Goal: Communication & Community: Participate in discussion

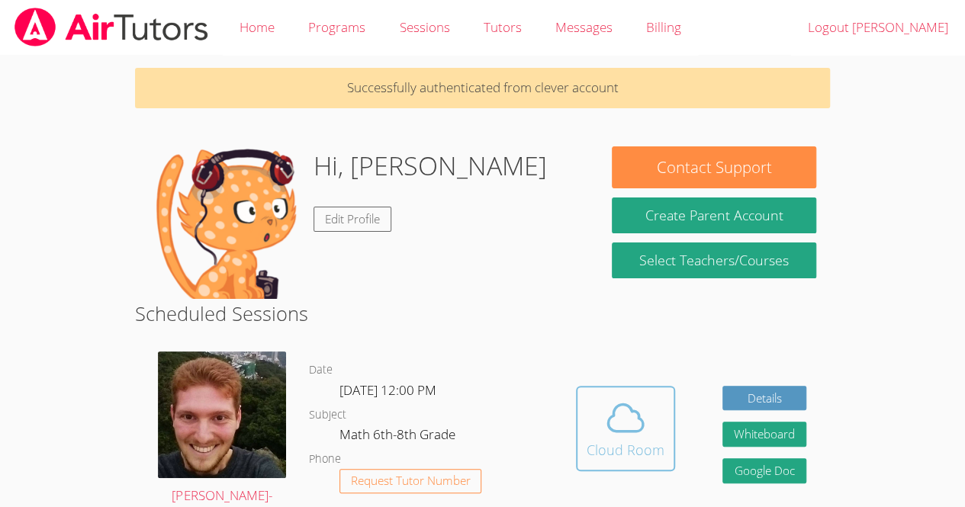
click at [646, 440] on div "Cloud Room" at bounding box center [626, 450] width 78 height 21
click at [623, 442] on div "Cloud Room" at bounding box center [626, 450] width 78 height 21
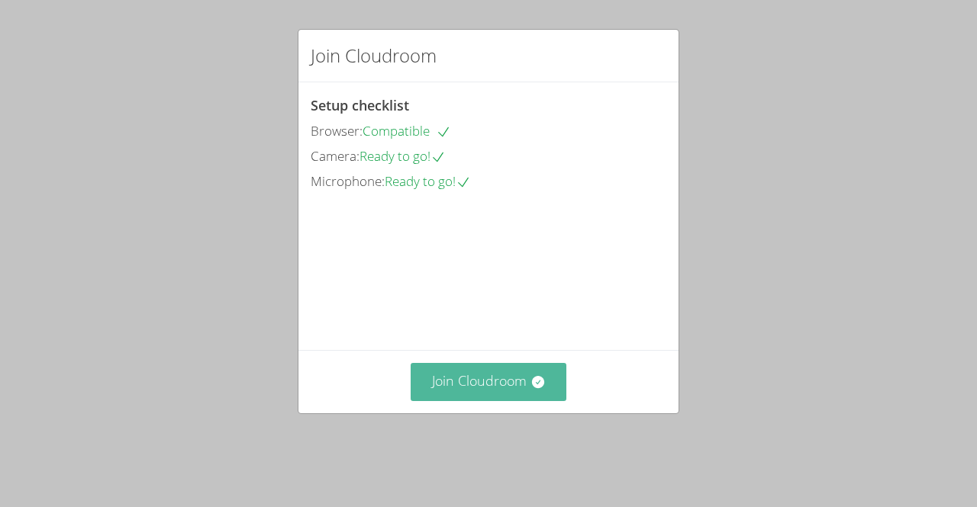
click at [511, 401] on button "Join Cloudroom" at bounding box center [489, 381] width 156 height 37
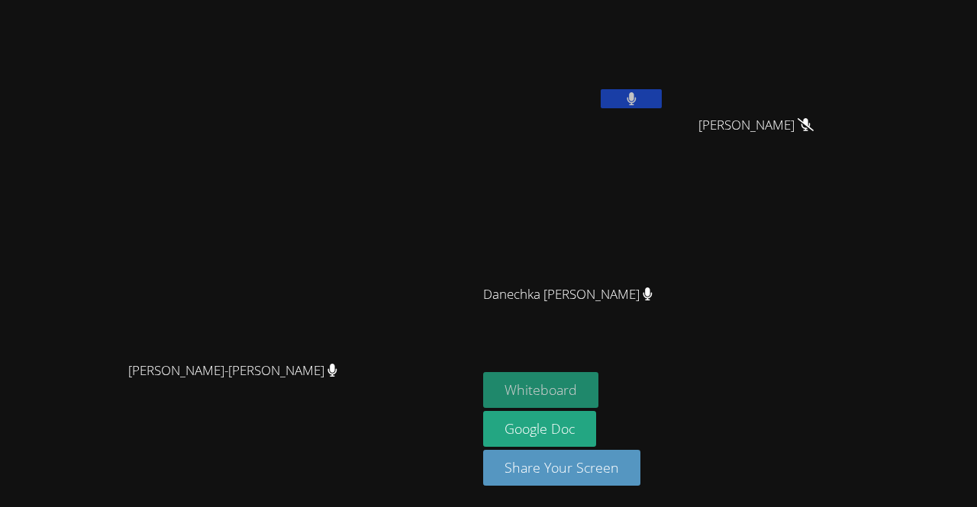
drag, startPoint x: 694, startPoint y: 401, endPoint x: 663, endPoint y: 398, distance: 31.4
click at [598, 398] on button "Whiteboard" at bounding box center [540, 390] width 115 height 36
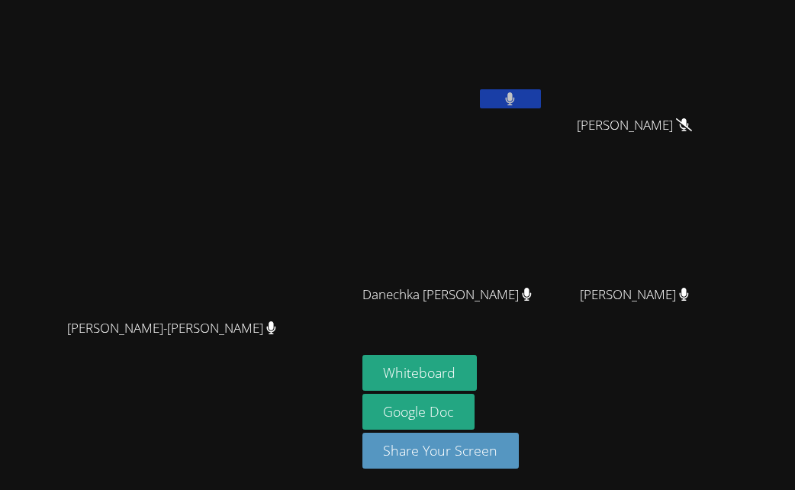
drag, startPoint x: 762, startPoint y: 324, endPoint x: 782, endPoint y: 324, distance: 20.6
click at [738, 324] on aside "[PERSON_NAME] [PERSON_NAME] [PERSON_NAME] [PERSON_NAME] Danechka [PERSON_NAME] …" at bounding box center [547, 245] width 382 height 490
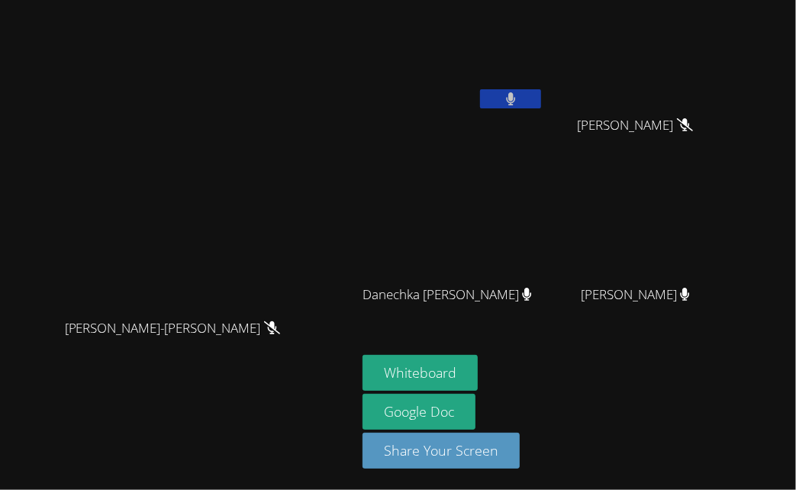
drag, startPoint x: 153, startPoint y: 181, endPoint x: 146, endPoint y: 137, distance: 44.8
click at [146, 137] on video at bounding box center [178, 215] width 229 height 194
drag, startPoint x: 369, startPoint y: 72, endPoint x: 424, endPoint y: -75, distance: 156.2
drag, startPoint x: 424, startPoint y: -75, endPoint x: 339, endPoint y: 1, distance: 113.5
click at [339, 1] on main "[PERSON_NAME]-[PERSON_NAME]-[PERSON_NAME]" at bounding box center [178, 245] width 356 height 490
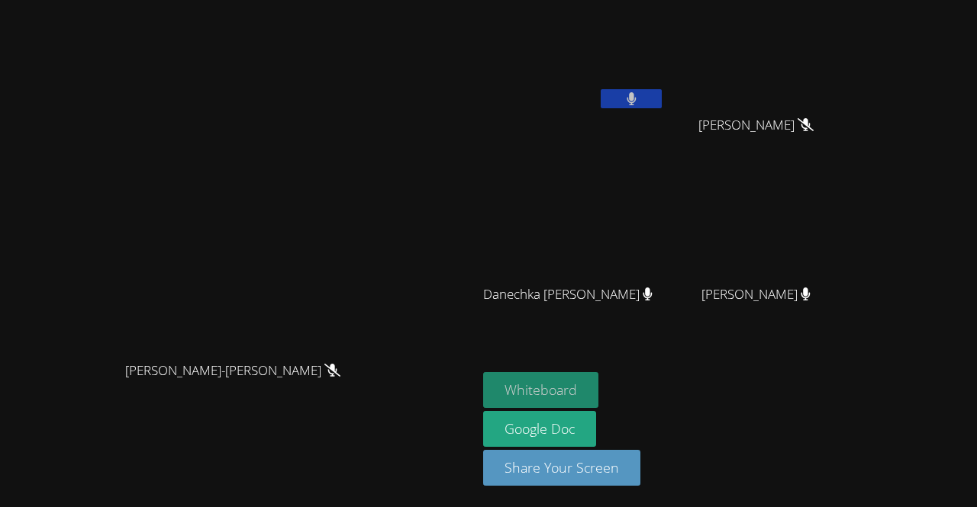
click at [598, 389] on button "Whiteboard" at bounding box center [540, 390] width 115 height 36
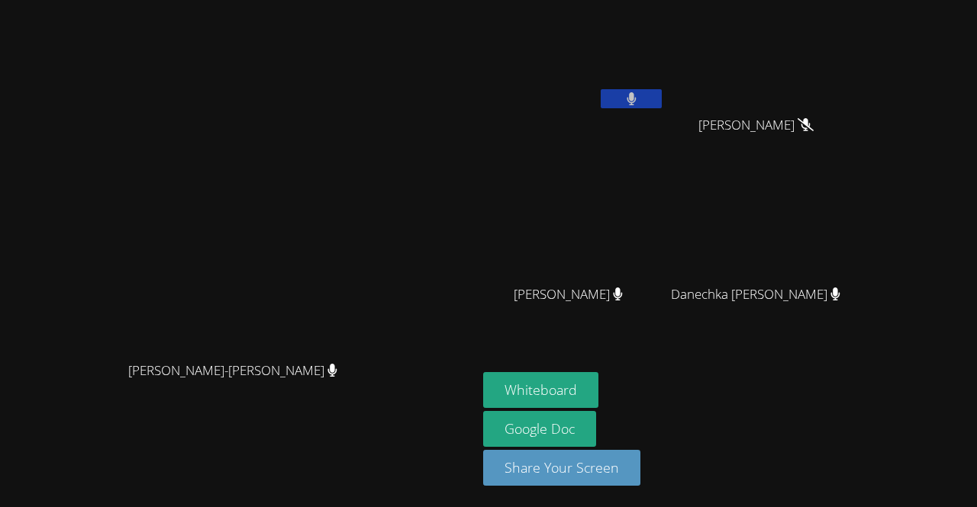
click at [665, 68] on video at bounding box center [574, 57] width 182 height 102
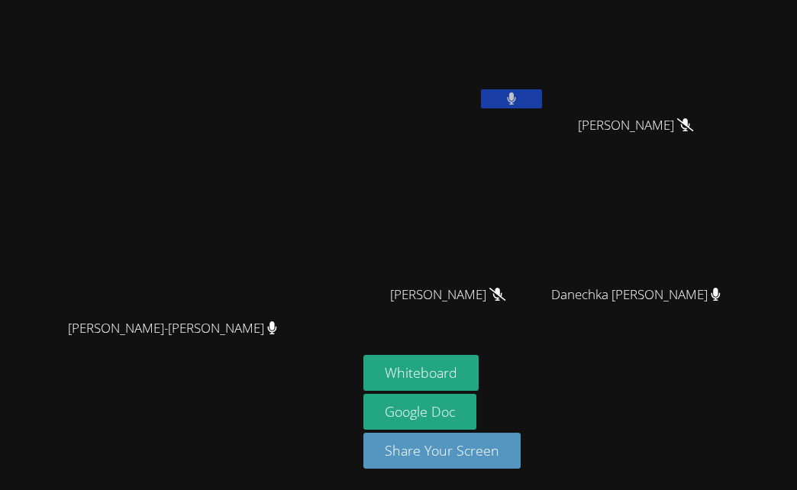
drag, startPoint x: 774, startPoint y: 418, endPoint x: 695, endPoint y: 382, distance: 86.4
click at [695, 382] on div "Whiteboard Google Doc Share Your Screen" at bounding box center [547, 418] width 369 height 126
drag, startPoint x: 733, startPoint y: 411, endPoint x: 649, endPoint y: 372, distance: 92.9
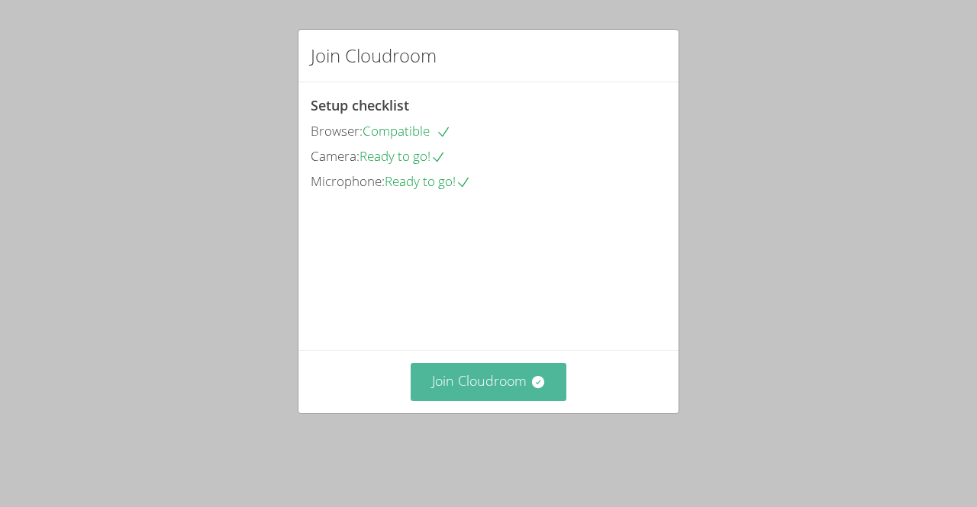
click at [509, 401] on button "Join Cloudroom" at bounding box center [489, 381] width 156 height 37
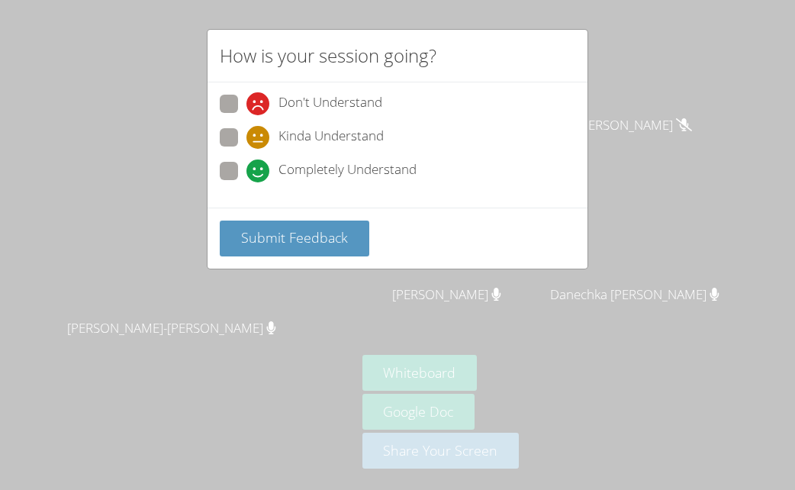
drag, startPoint x: 646, startPoint y: 155, endPoint x: 777, endPoint y: 159, distance: 131.3
click at [777, 159] on div "How is your session going? Don't Understand Kinda Understand Completely Underst…" at bounding box center [397, 245] width 795 height 490
click at [611, 303] on div "How is your session going? Don't Understand Kinda Understand Completely Underst…" at bounding box center [397, 245] width 795 height 490
click at [622, 303] on div "How is your session going? Don't Understand Kinda Understand Completely Underst…" at bounding box center [397, 245] width 795 height 490
click at [378, 132] on span "Kinda Understand" at bounding box center [331, 137] width 105 height 23
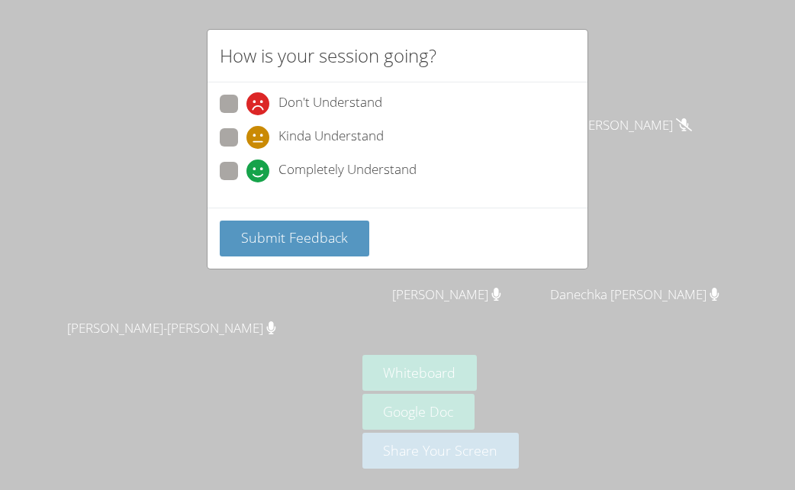
click at [259, 132] on input "Kinda Understand" at bounding box center [252, 134] width 13 height 13
radio input "true"
click at [373, 131] on span "Kinda Understand" at bounding box center [331, 137] width 105 height 23
click at [259, 131] on input "Kinda Understand" at bounding box center [252, 134] width 13 height 13
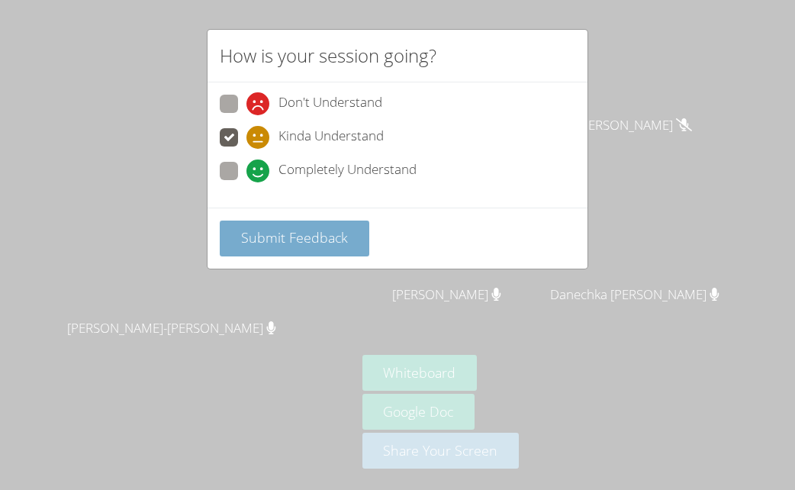
click at [358, 239] on button "Submit Feedback" at bounding box center [295, 239] width 150 height 36
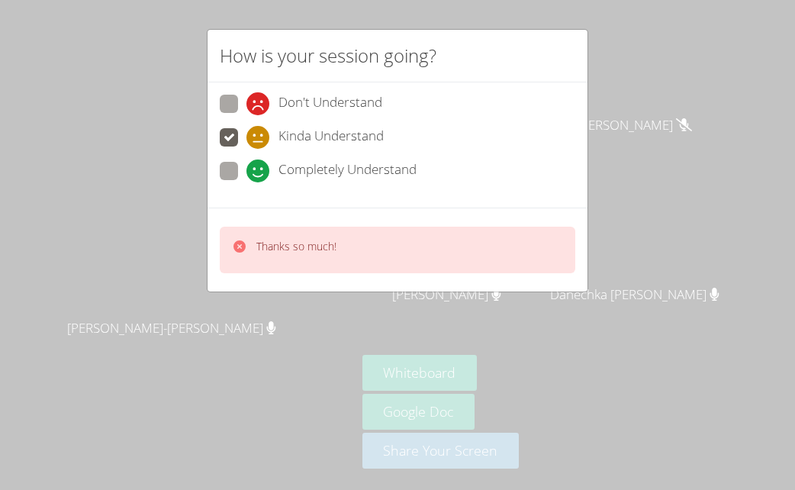
click at [625, 334] on div "How is your session going? Don't Understand Kinda Understand Completely Underst…" at bounding box center [397, 245] width 795 height 490
click at [449, 251] on div "Thanks so much!" at bounding box center [398, 250] width 356 height 47
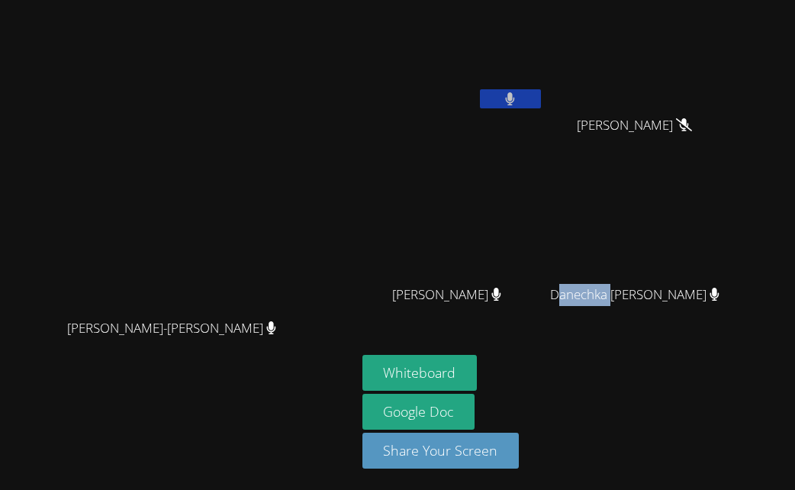
drag, startPoint x: 702, startPoint y: 315, endPoint x: 651, endPoint y: 293, distance: 55.7
click at [651, 293] on div "Danechka [PERSON_NAME]" at bounding box center [641, 308] width 182 height 61
click at [733, 335] on aside "Sharn-Anne Mezy Sebastien Pierre Alcime Sebastien Pierre Alcime Dantha Cetoute …" at bounding box center [547, 245] width 382 height 490
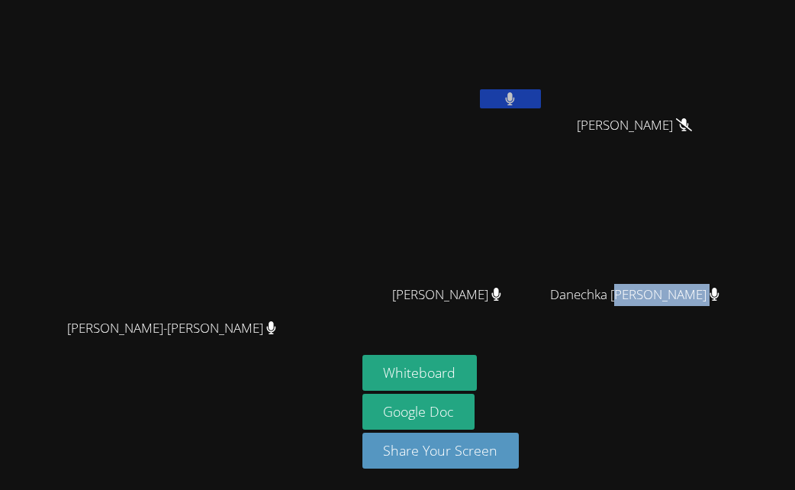
drag, startPoint x: 736, startPoint y: 349, endPoint x: 712, endPoint y: 333, distance: 28.8
click at [708, 332] on aside "Sharn-Anne Mezy Sebastien Pierre Alcime Sebastien Pierre Alcime Dantha Cetoute …" at bounding box center [547, 245] width 382 height 490
click at [728, 350] on aside "Sharn-Anne Mezy Sebastien Pierre Alcime Sebastien Pierre Alcime Dantha Cetoute …" at bounding box center [547, 245] width 382 height 490
drag, startPoint x: 775, startPoint y: 390, endPoint x: 702, endPoint y: 388, distance: 72.5
click at [702, 388] on div "Whiteboard Google Doc Share Your Screen" at bounding box center [546, 418] width 369 height 126
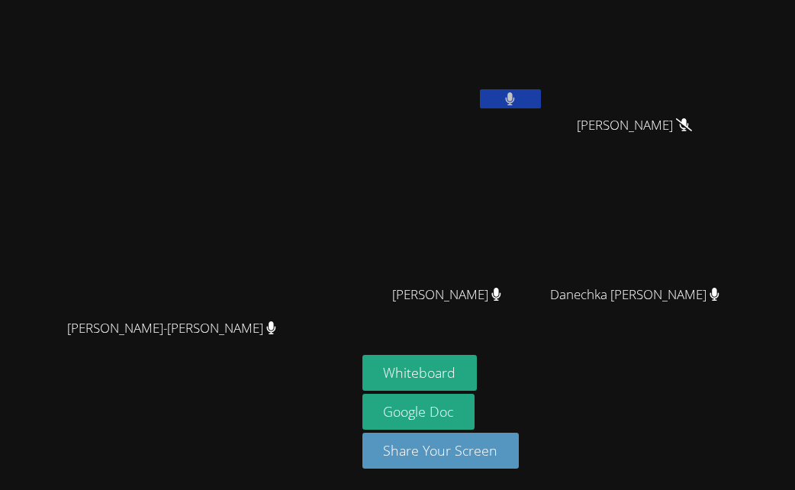
drag, startPoint x: 409, startPoint y: 53, endPoint x: 385, endPoint y: 54, distance: 24.5
click at [350, 54] on div "[PERSON_NAME]-[PERSON_NAME]-[PERSON_NAME]" at bounding box center [178, 245] width 344 height 478
drag, startPoint x: 756, startPoint y: 366, endPoint x: 710, endPoint y: 347, distance: 50.0
click at [710, 347] on aside "Sharn-Anne Mezy Sebastien Pierre Alcime Sebastien Pierre Alcime Dantha Cetoute …" at bounding box center [547, 245] width 382 height 490
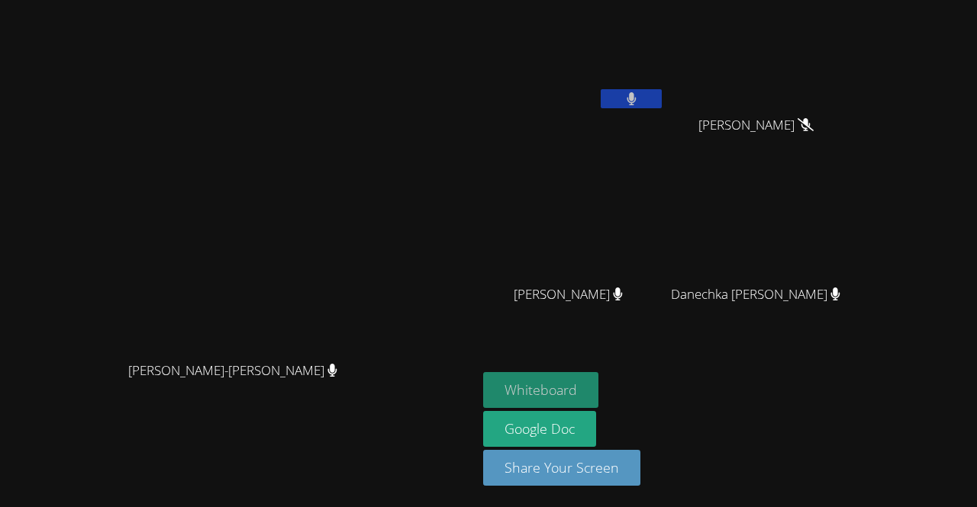
click at [598, 388] on button "Whiteboard" at bounding box center [540, 390] width 115 height 36
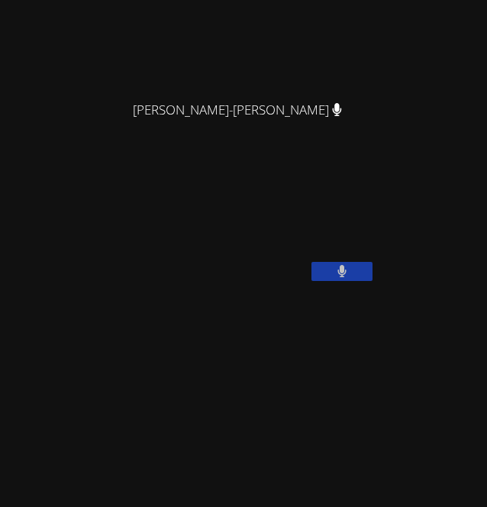
scroll to position [180, 0]
